Goal: Transaction & Acquisition: Obtain resource

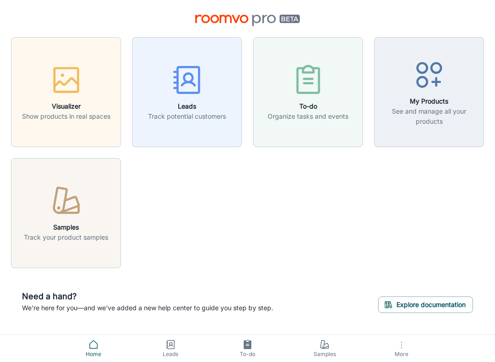
click at [62, 215] on icon "button" at bounding box center [66, 201] width 34 height 34
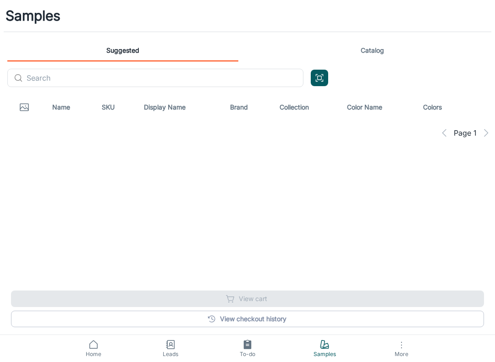
click at [76, 71] on input "text" at bounding box center [165, 78] width 277 height 18
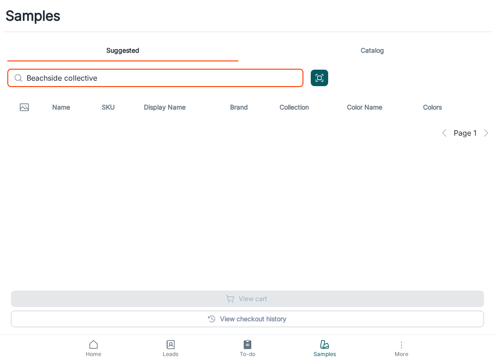
click at [384, 147] on div "Samples Suggested Catalog ​ Beachside collective ​ Name SKU Display Name Brand …" at bounding box center [247, 98] width 495 height 196
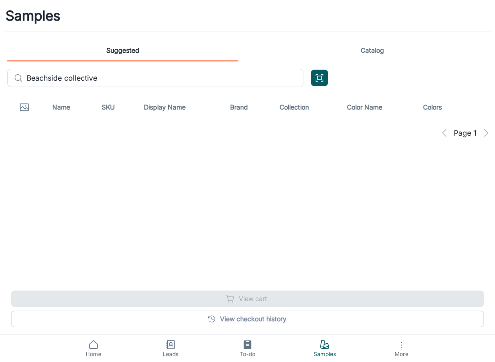
click at [16, 84] on div "​ Beachside collective ​" at bounding box center [155, 78] width 296 height 18
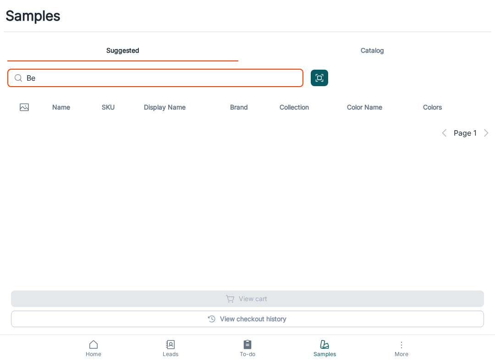
type input "B"
click at [21, 76] on icon at bounding box center [18, 77] width 9 height 9
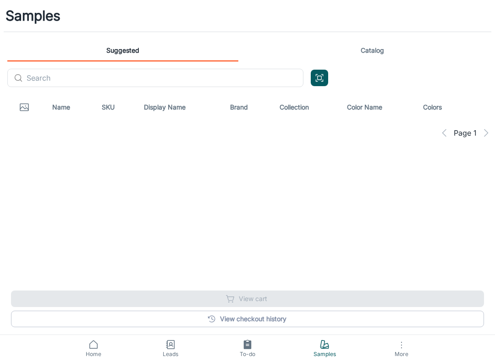
click at [84, 83] on input "text" at bounding box center [165, 78] width 277 height 18
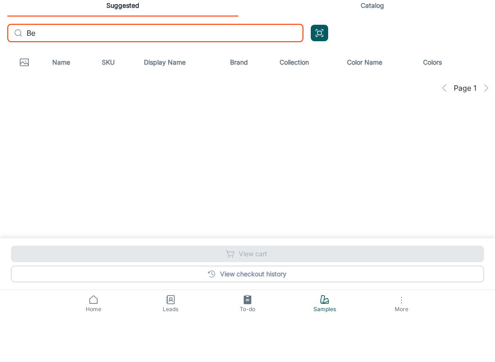
type input "B"
click at [382, 39] on link "Catalog" at bounding box center [371, 50] width 231 height 22
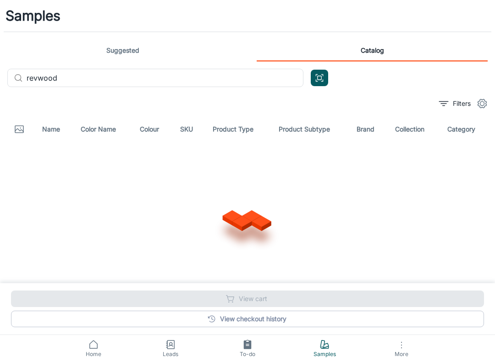
click at [91, 75] on input "revwood" at bounding box center [165, 78] width 277 height 18
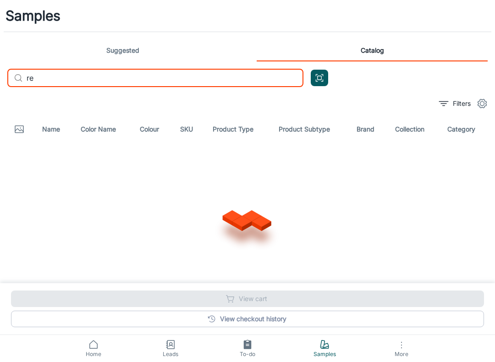
type input "r"
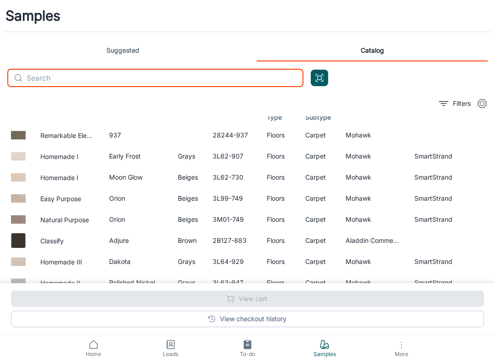
scroll to position [16, 0]
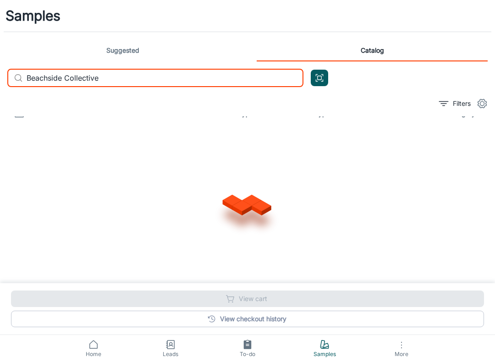
type input "Beachside Collective"
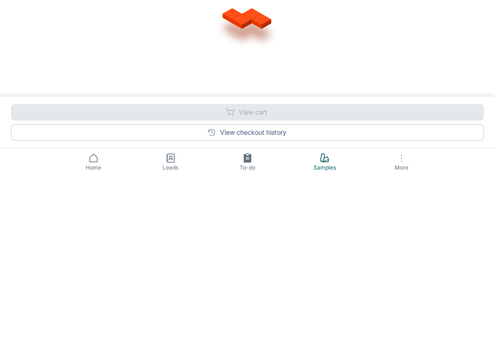
scroll to position [20, 0]
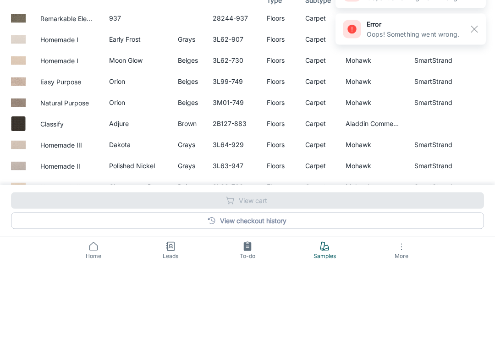
click at [469, 122] on rect "button" at bounding box center [473, 127] width 11 height 11
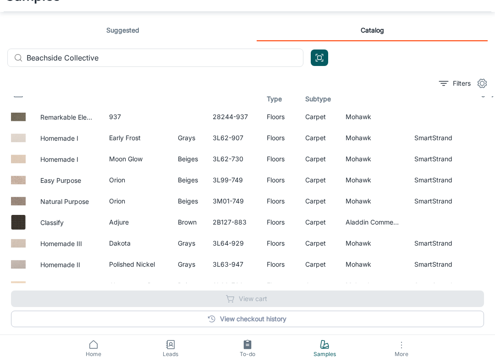
click at [125, 58] on input "Beachside Collective" at bounding box center [165, 58] width 277 height 18
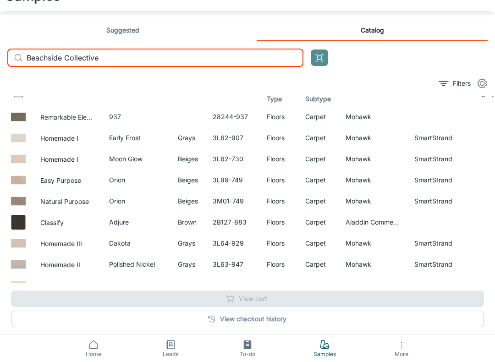
click at [319, 54] on icon "Open QR code scanner" at bounding box center [319, 57] width 10 height 11
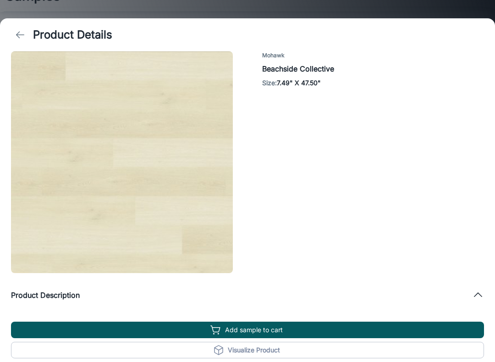
click at [263, 331] on button "Add sample to cart" at bounding box center [247, 329] width 473 height 16
click at [276, 328] on button "Add sample to cart" at bounding box center [247, 329] width 473 height 16
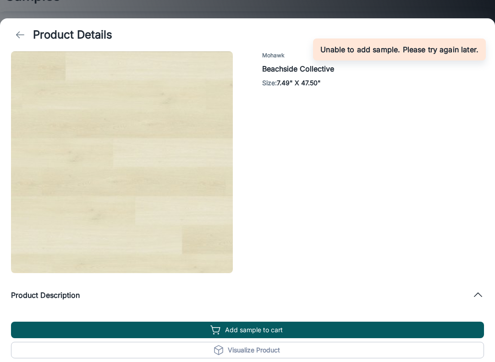
click at [22, 32] on icon "back" at bounding box center [20, 34] width 11 height 11
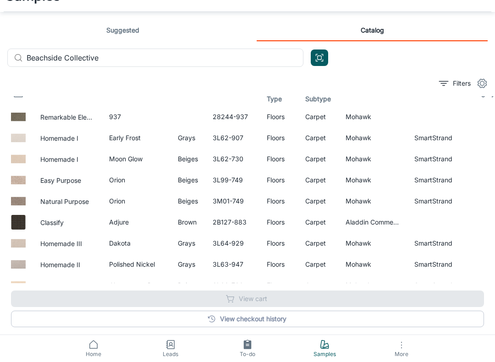
click at [51, 118] on button "Remarkable Elegance" at bounding box center [67, 117] width 54 height 10
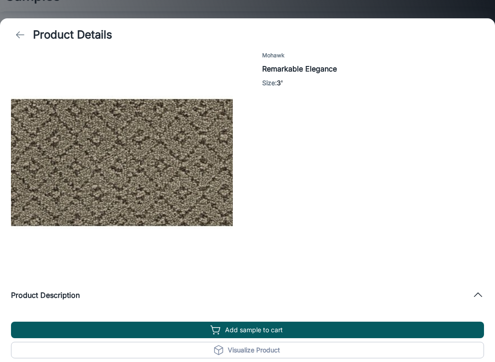
click at [267, 325] on button "Add sample to cart" at bounding box center [247, 329] width 473 height 16
click at [270, 337] on button "Add sample to cart" at bounding box center [247, 329] width 473 height 16
click at [260, 326] on button "Add sample to cart" at bounding box center [247, 329] width 473 height 16
click at [21, 33] on icon "back" at bounding box center [20, 34] width 11 height 11
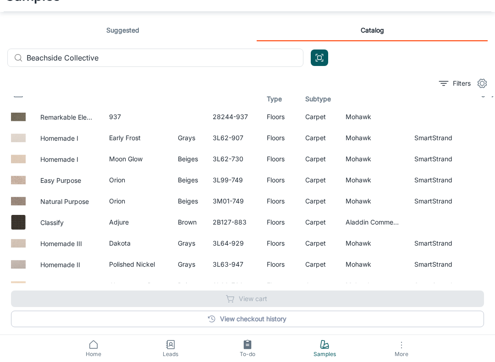
click at [477, 119] on icon "button" at bounding box center [481, 116] width 11 height 11
click at [98, 359] on link "Home" at bounding box center [93, 348] width 77 height 27
